Goal: Communication & Community: Answer question/provide support

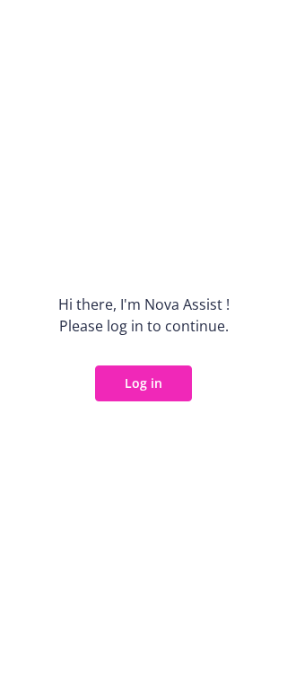
click at [144, 377] on button "Log in" at bounding box center [143, 383] width 97 height 36
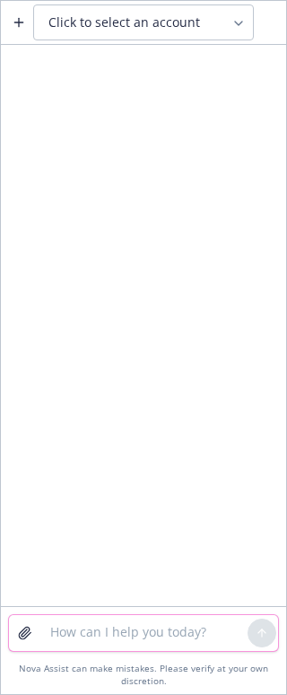
click at [75, 638] on textarea at bounding box center [143, 633] width 208 height 36
type textarea "r"
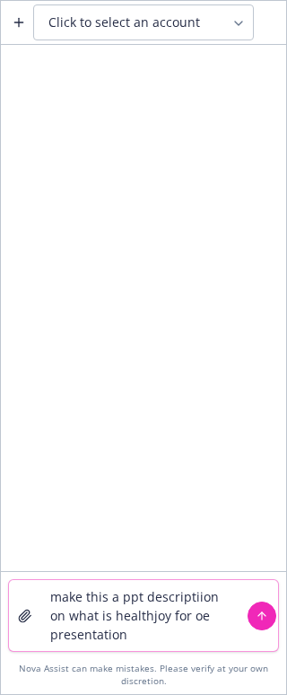
paste textarea "HealthJoy is the virtual access point for all your healthcare navigation and em…"
type textarea "make this a ppt descriptiion on what is healthjoy for oe presentation HealthJoy…"
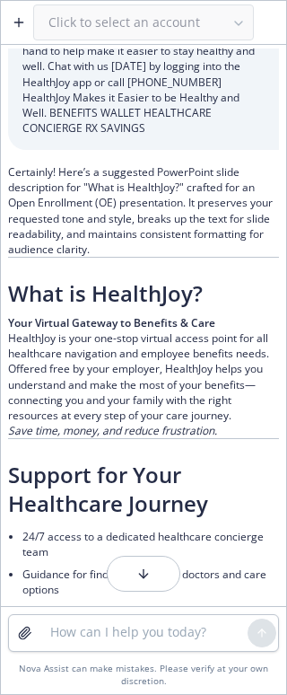
scroll to position [162, 0]
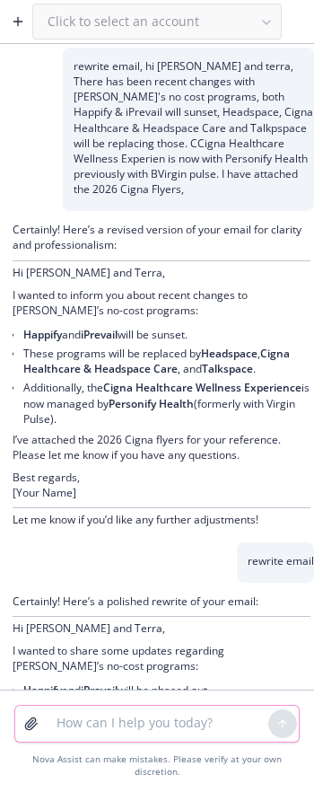
click at [132, 741] on textarea at bounding box center [157, 724] width 223 height 36
type textarea "r"
click at [22, 21] on icon "button" at bounding box center [18, 21] width 14 height 14
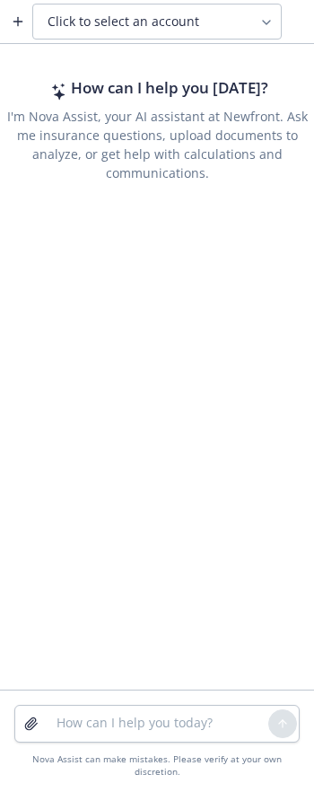
drag, startPoint x: 96, startPoint y: 765, endPoint x: 96, endPoint y: 736, distance: 28.7
click at [96, 754] on div "Nova Assist can make mistakes. Please verify at your own discretion." at bounding box center [156, 741] width 285 height 73
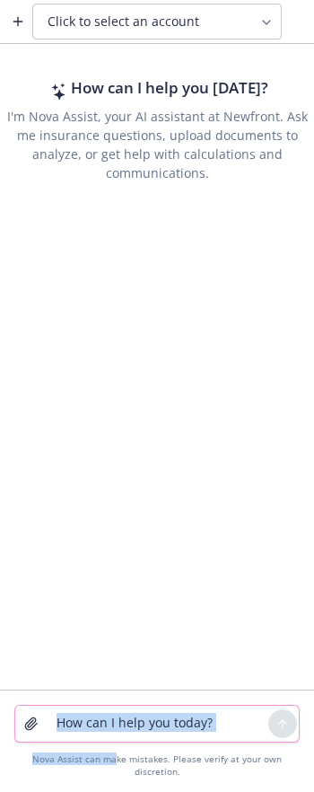
click at [96, 735] on textarea at bounding box center [157, 724] width 223 height 36
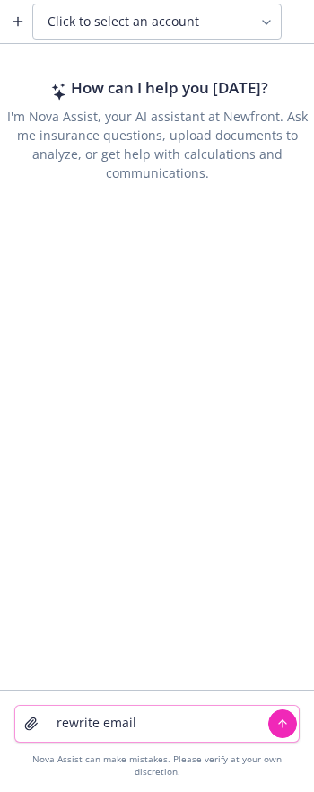
paste textarea "Yes, Headspace is a an app, I have provided app details below and Headspace wit…"
type textarea "rewrite email Yes, Headspace is a an app, I have provided app details below and…"
